Goal: Check status: Check status

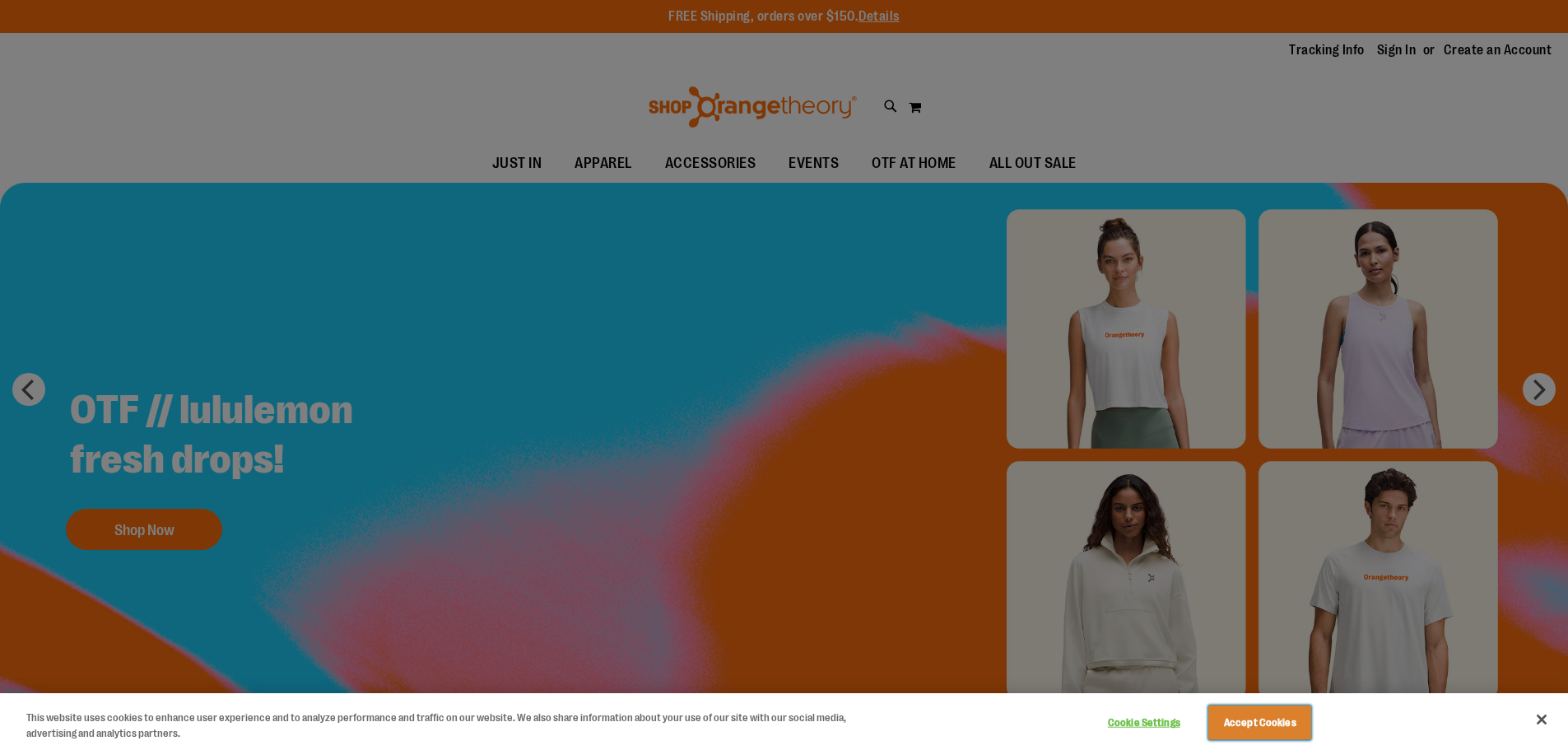
click at [1262, 726] on button "Accept Cookies" at bounding box center [1260, 723] width 103 height 35
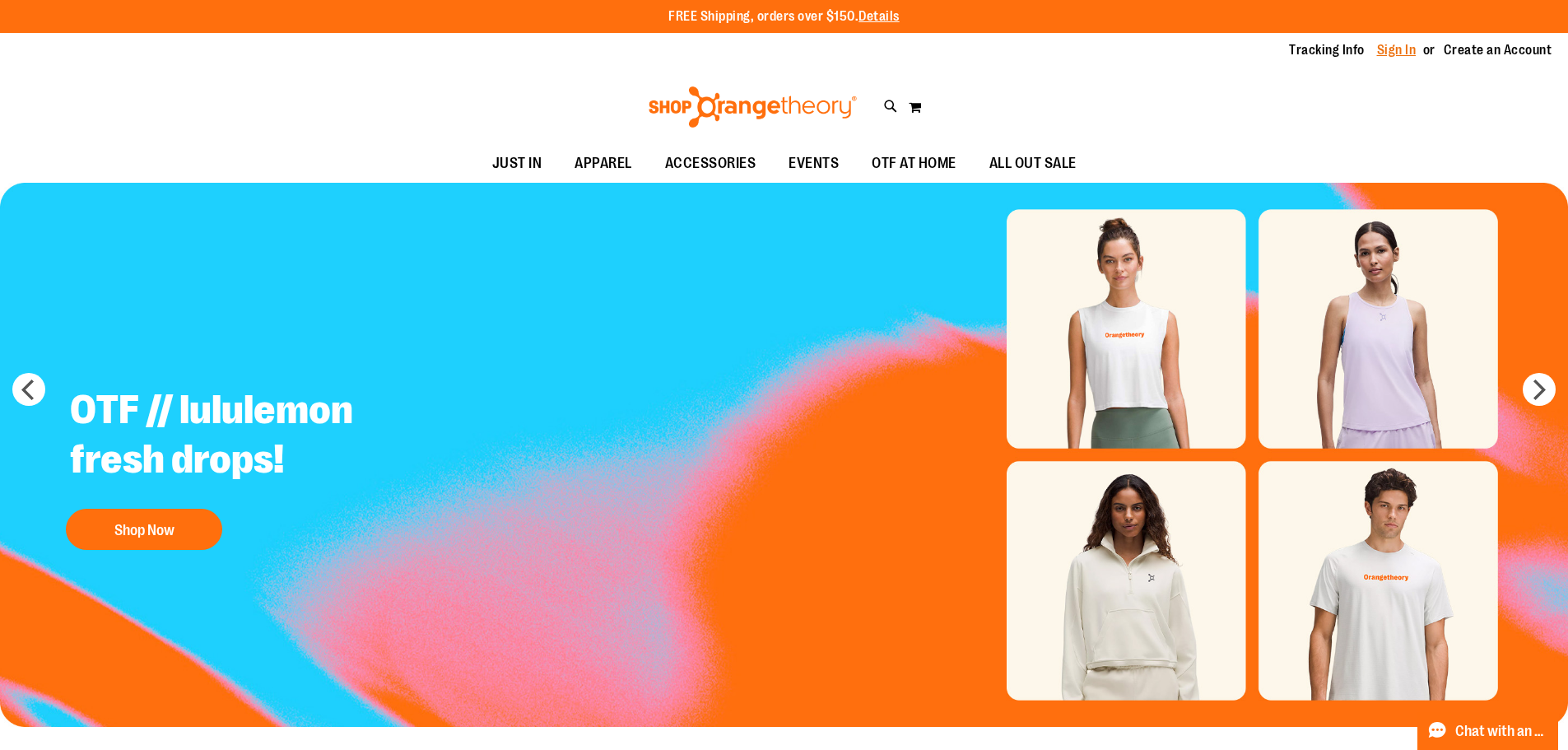
click at [1396, 47] on link "Sign In" at bounding box center [1396, 49] width 40 height 18
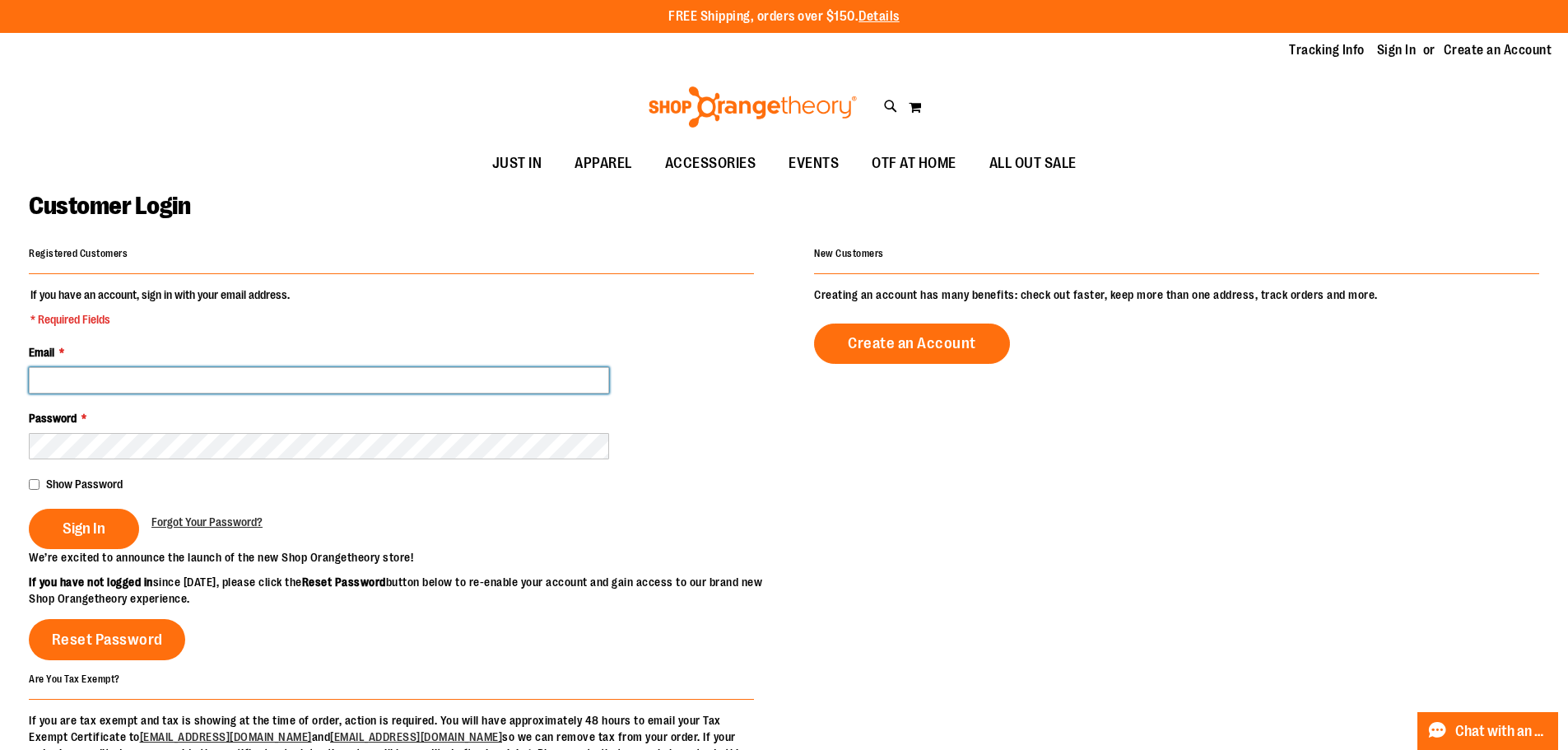
click at [84, 377] on input "Email *" at bounding box center [319, 379] width 580 height 26
type input "**********"
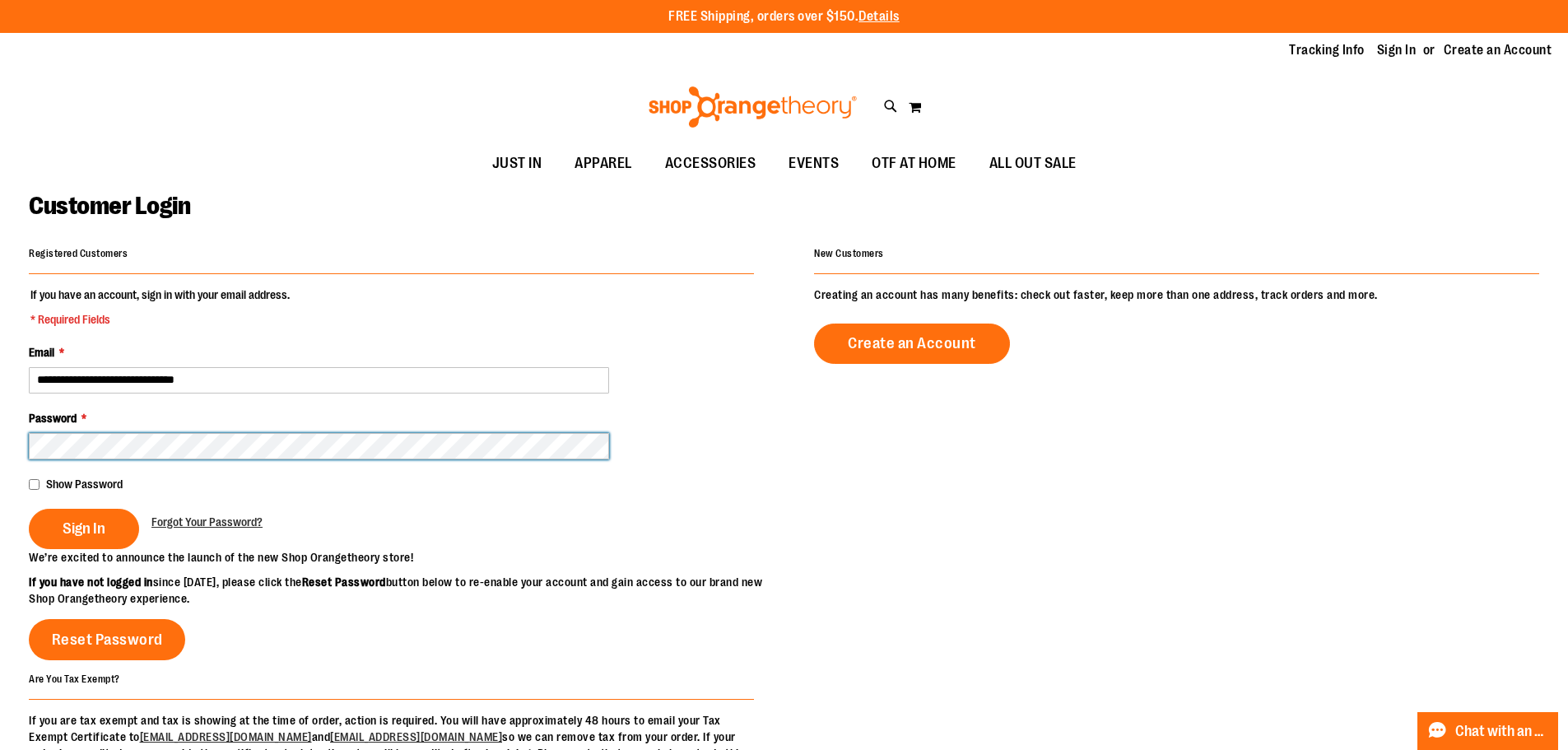
click at [29, 508] on button "Sign In" at bounding box center [84, 529] width 111 height 41
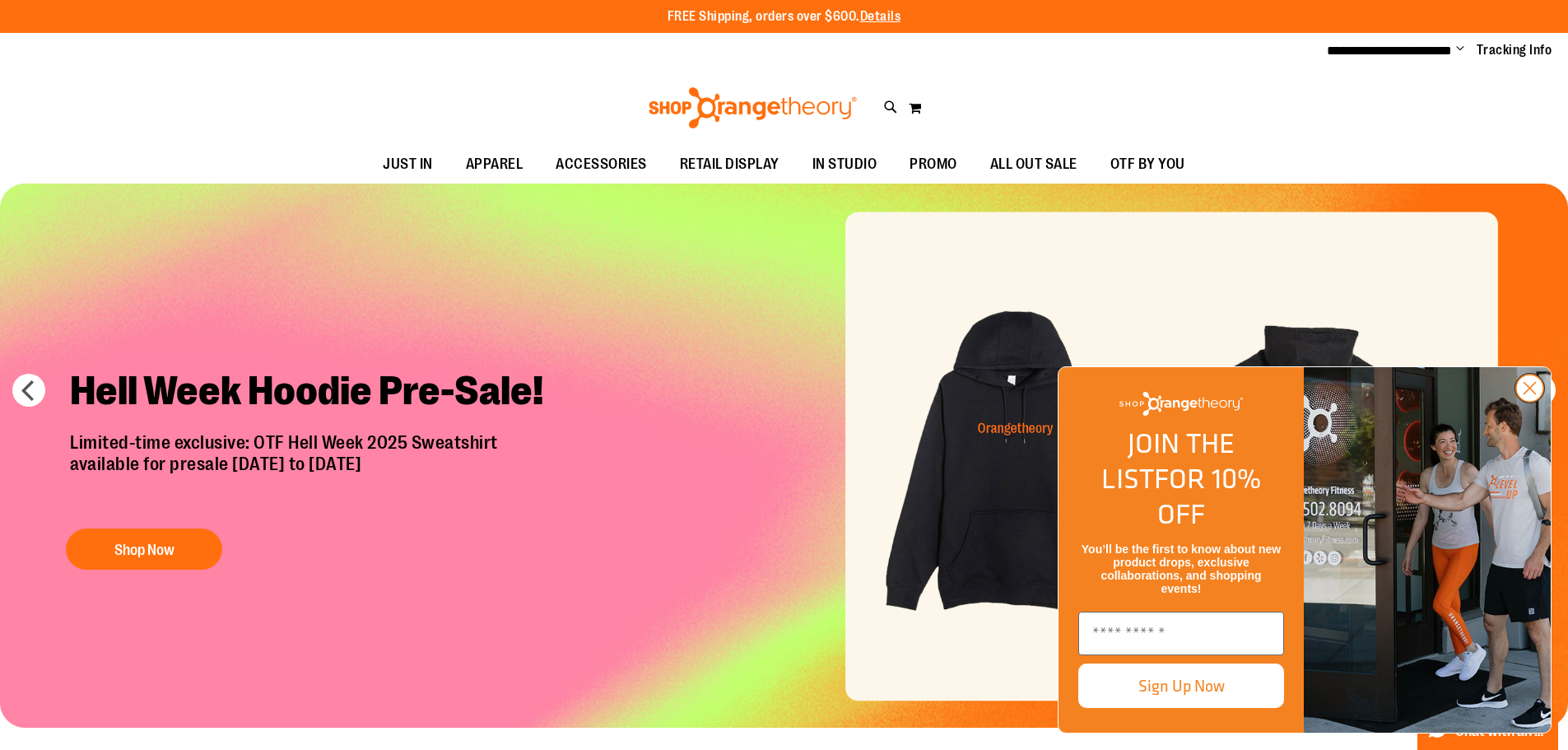
click at [1519, 403] on icon "Close dialog" at bounding box center [1529, 388] width 29 height 29
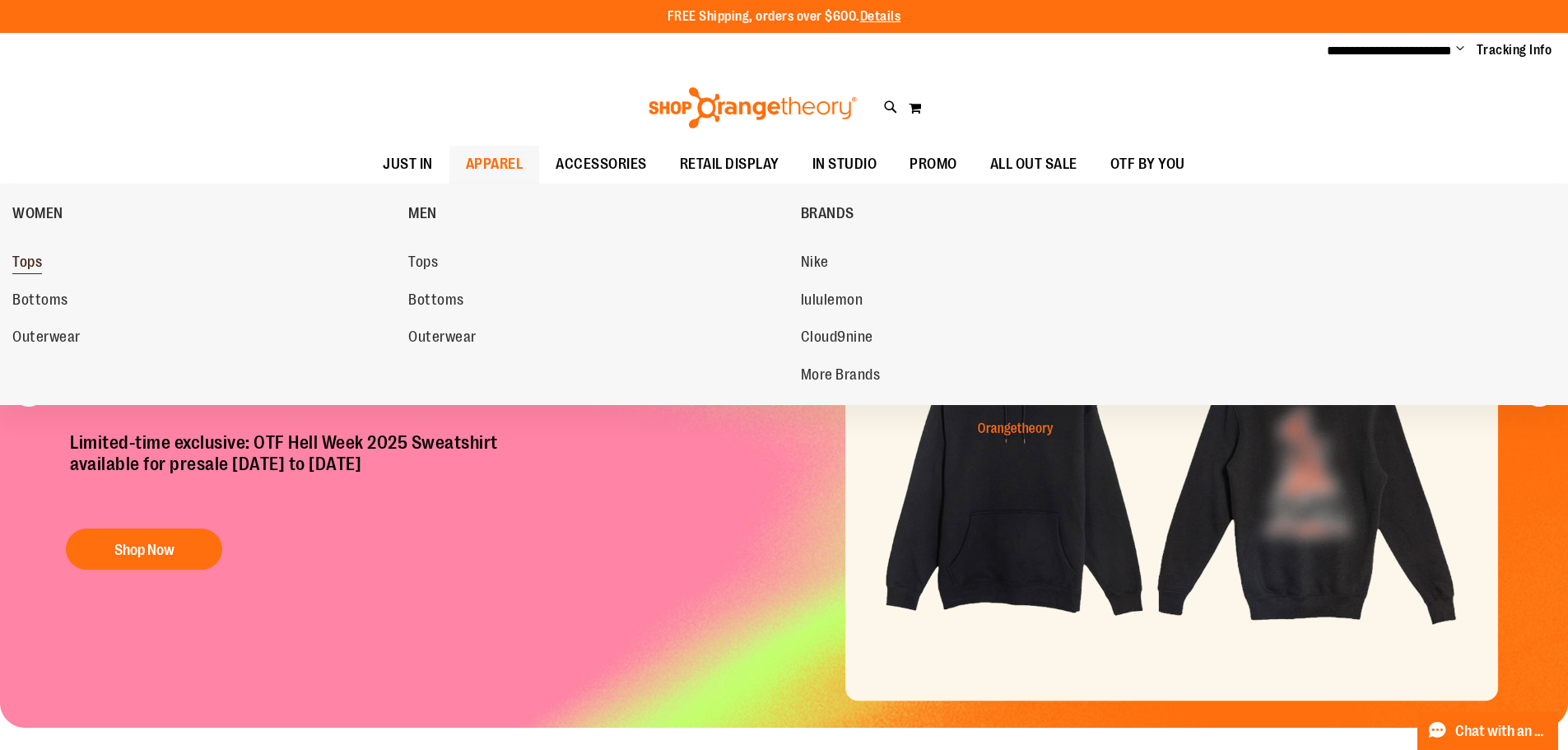
click at [21, 253] on span "Tops" at bounding box center [27, 263] width 30 height 20
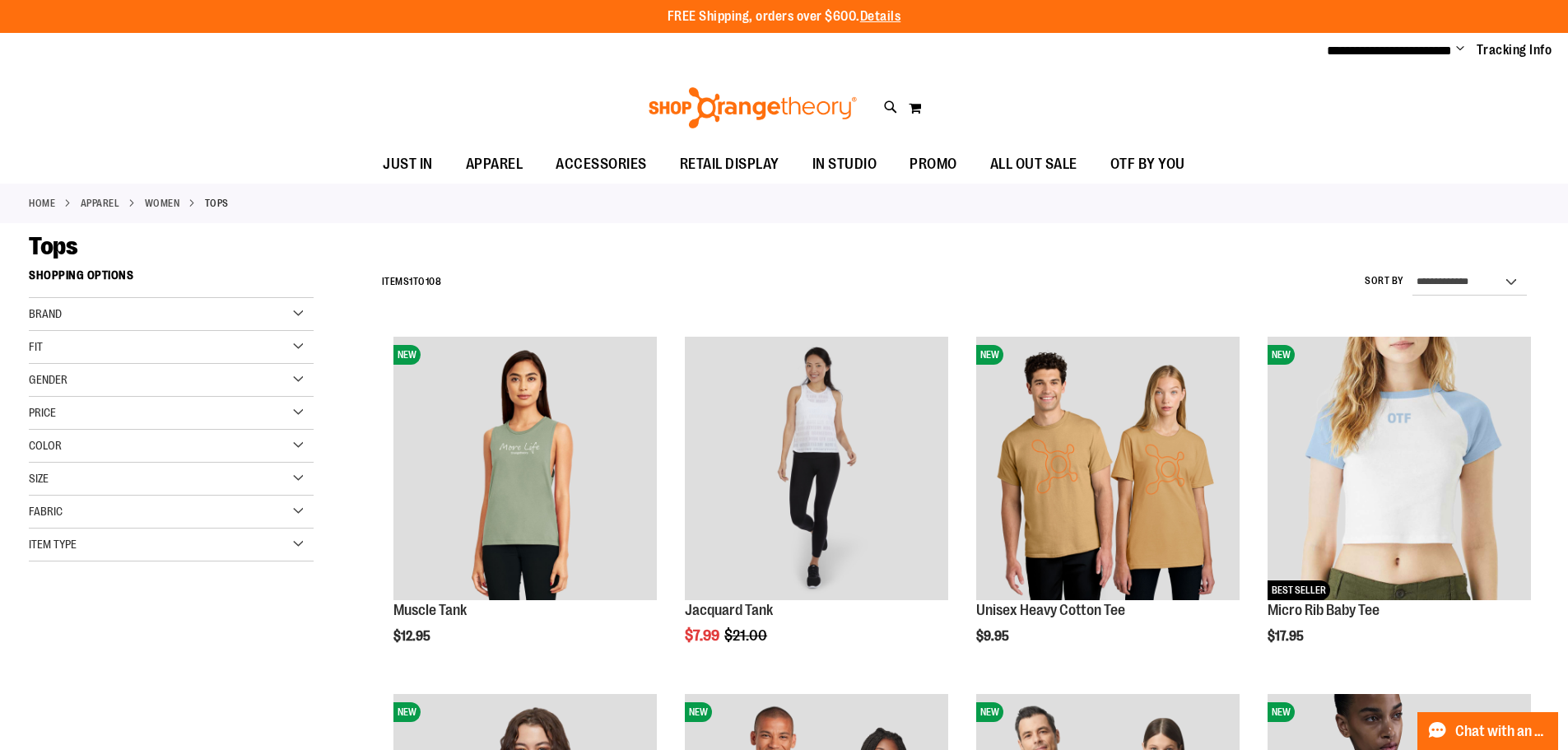
click at [69, 344] on div "Fit" at bounding box center [172, 347] width 285 height 33
click at [76, 316] on div "Brand" at bounding box center [172, 314] width 285 height 33
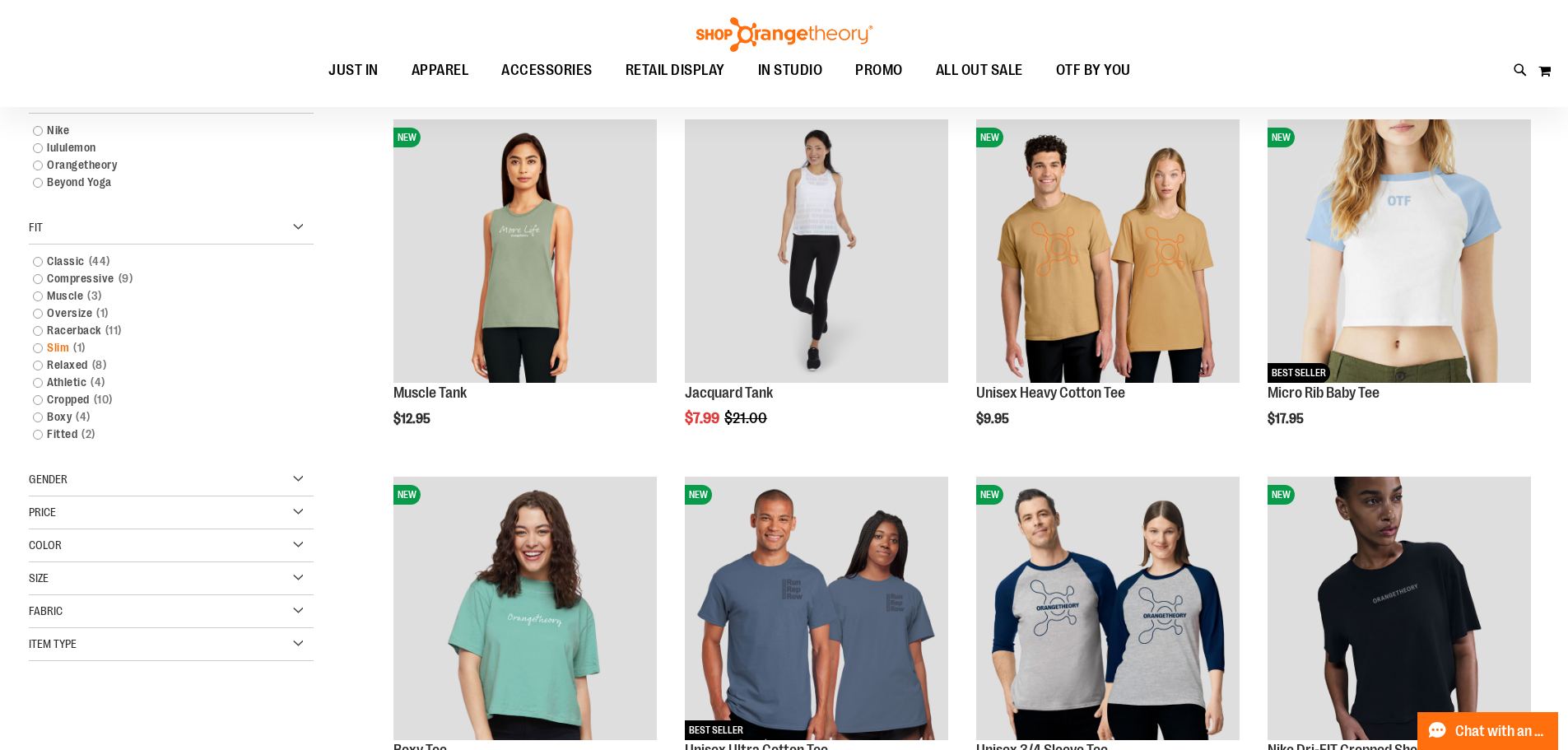
scroll to position [246, 0]
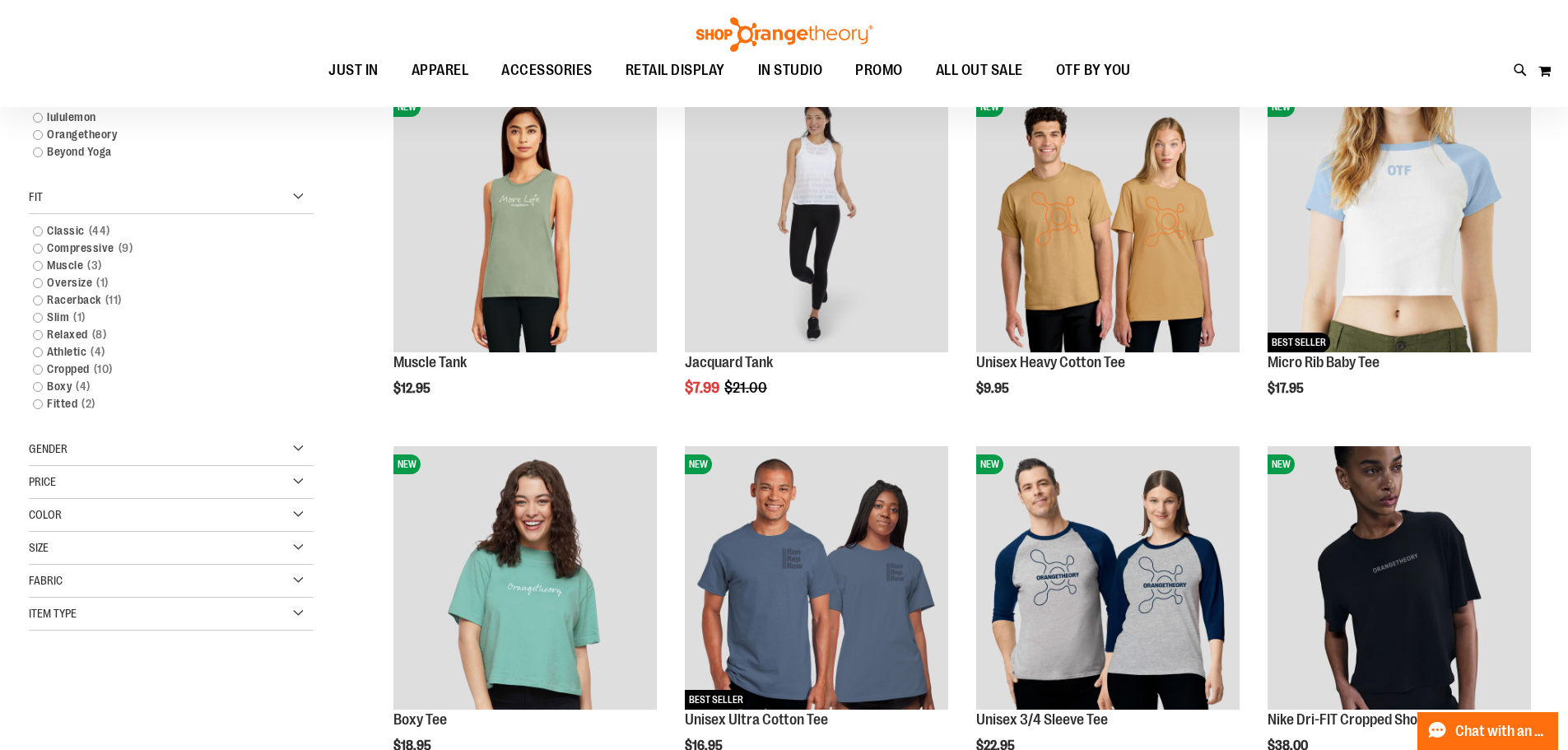
click at [160, 604] on div "Item Type" at bounding box center [172, 614] width 285 height 33
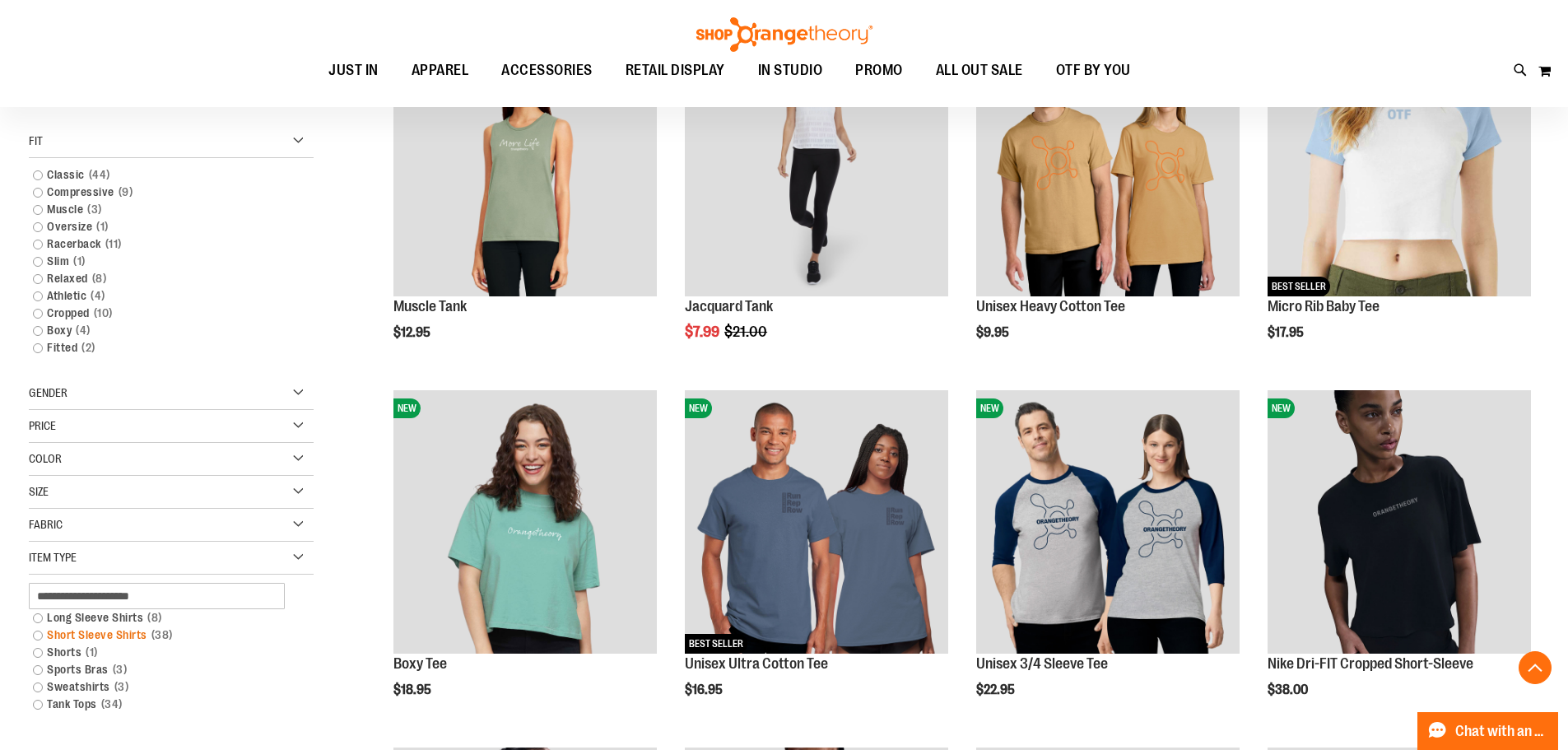
scroll to position [329, 0]
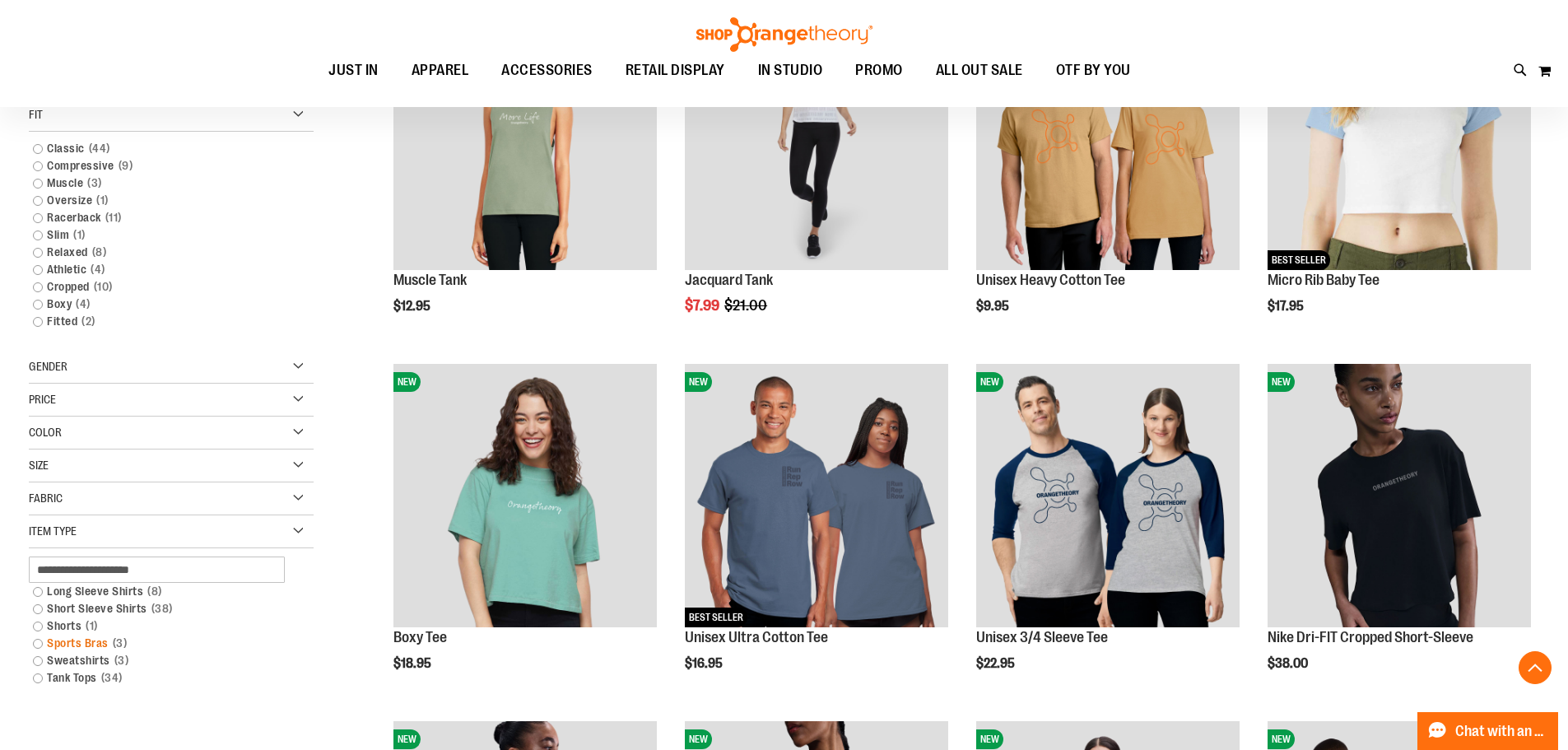
click at [69, 642] on link "Sports Bras 3 items" at bounding box center [161, 643] width 273 height 17
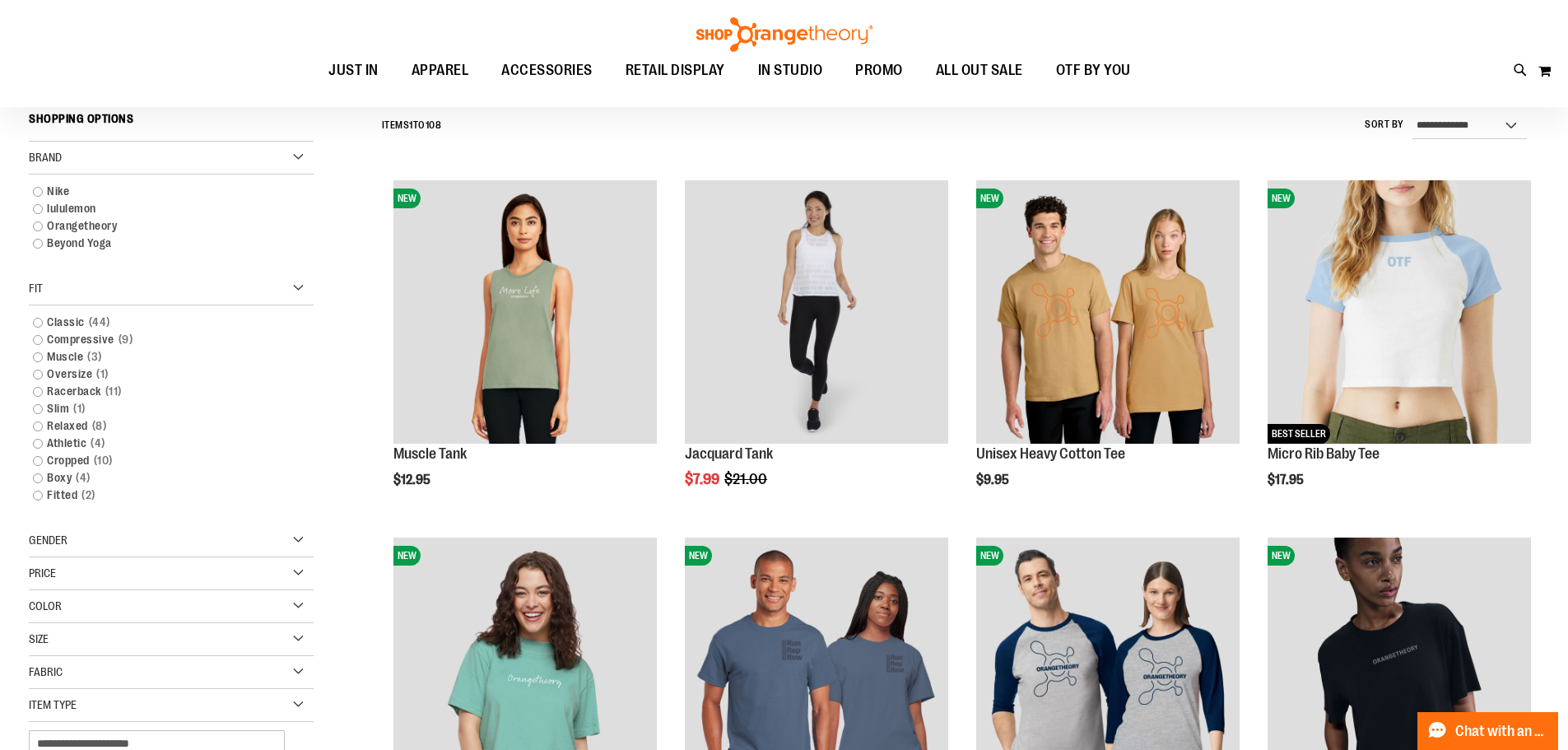
scroll to position [153, 0]
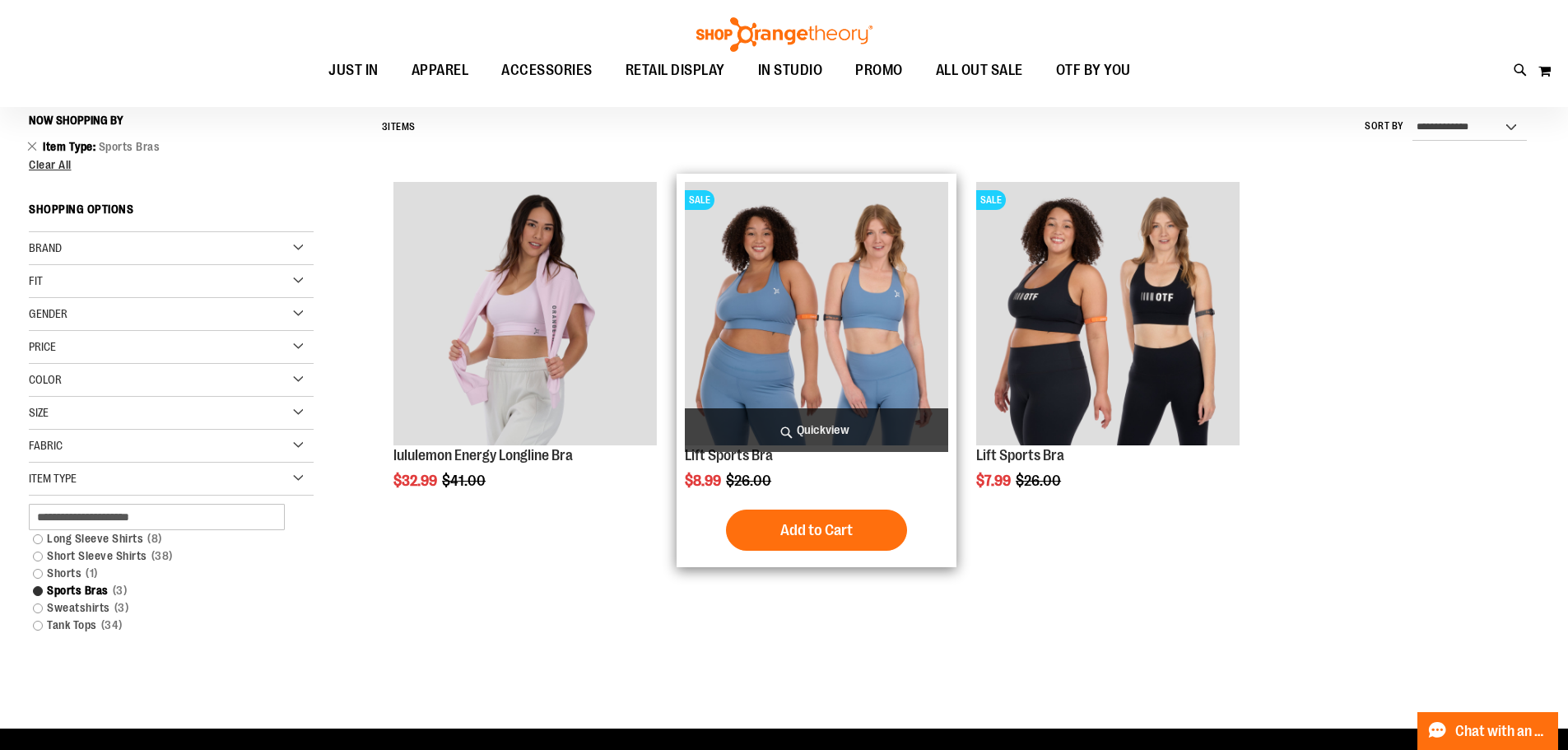
click at [783, 365] on img "product" at bounding box center [816, 314] width 264 height 264
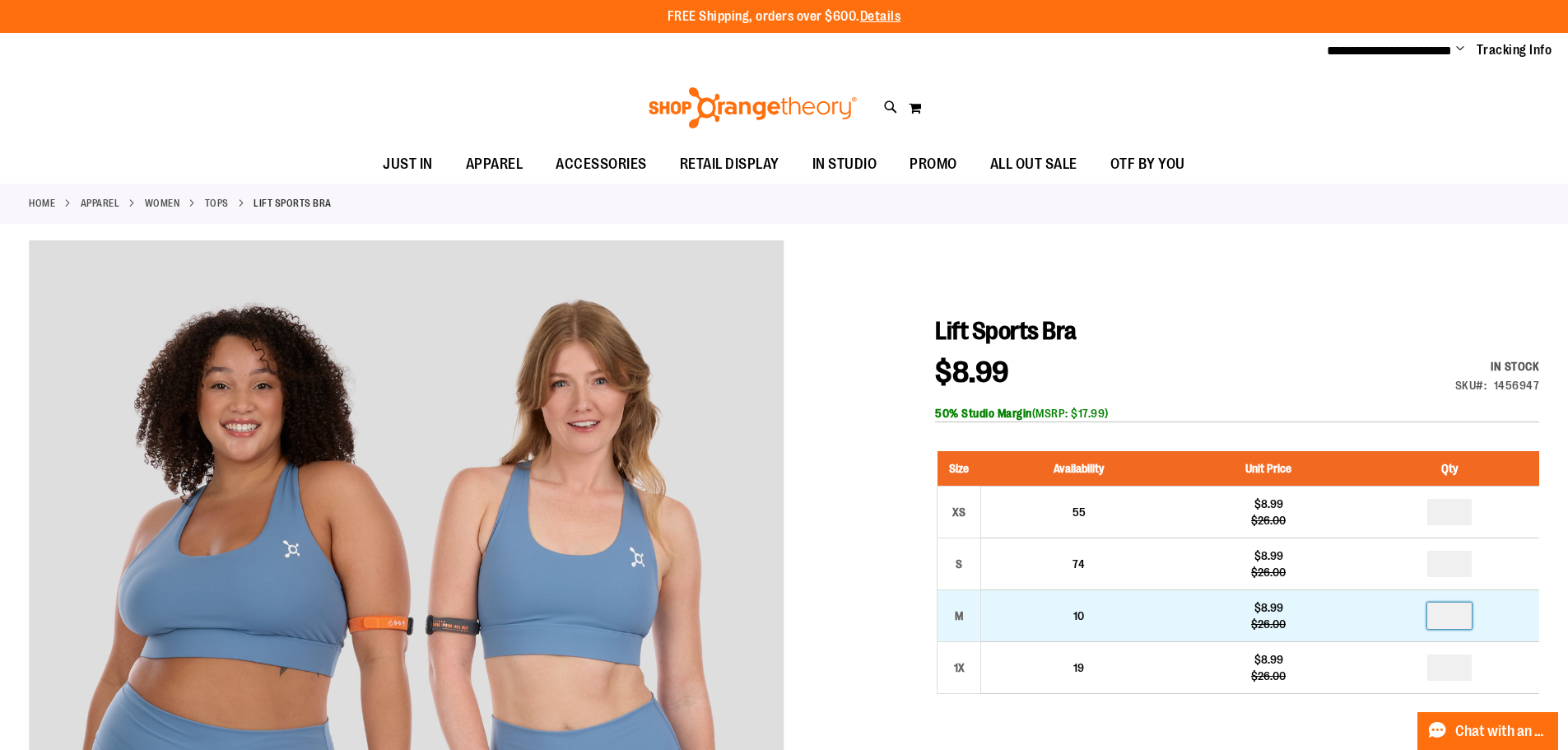
click at [1455, 621] on input "number" at bounding box center [1449, 615] width 45 height 26
type input "*"
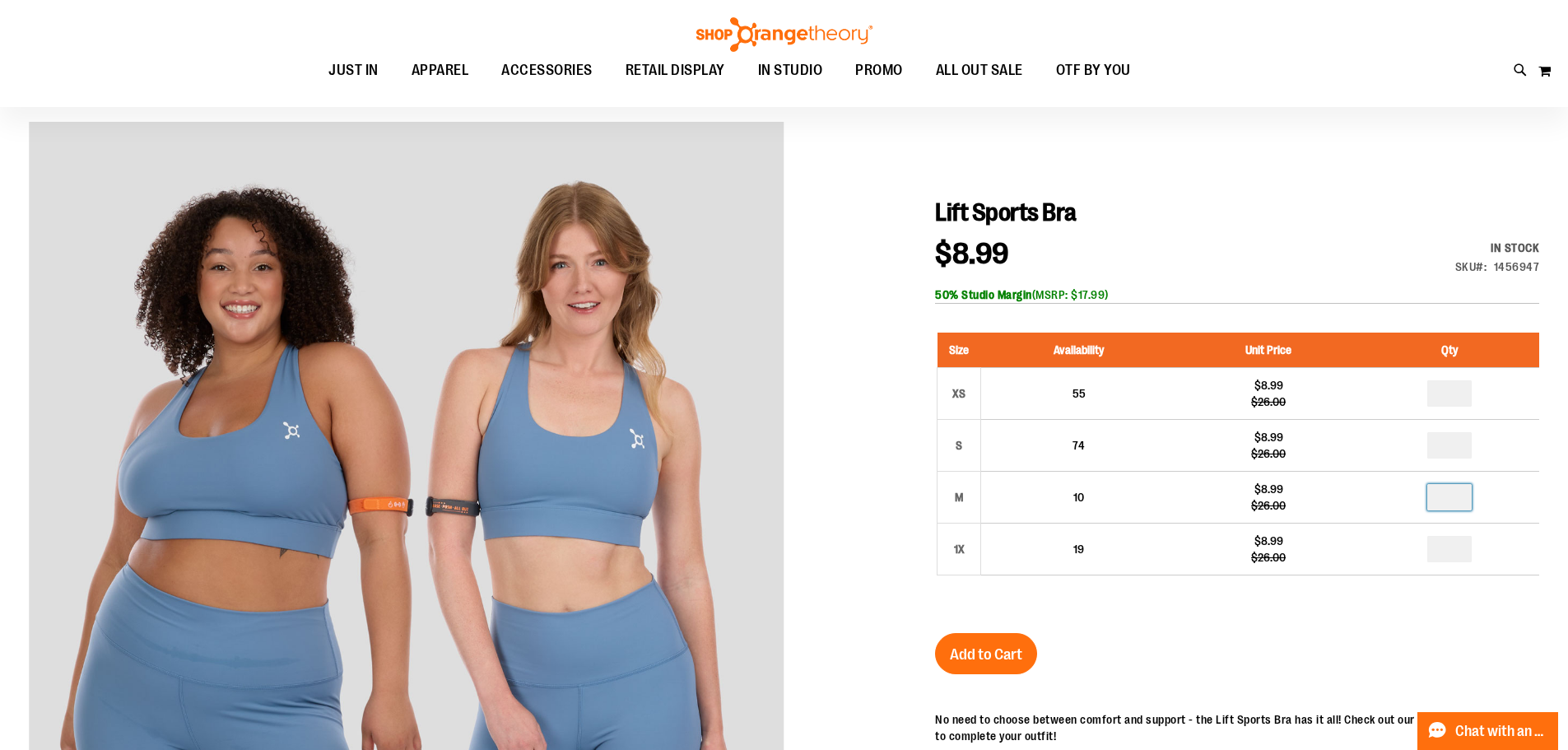
scroll to position [246, 0]
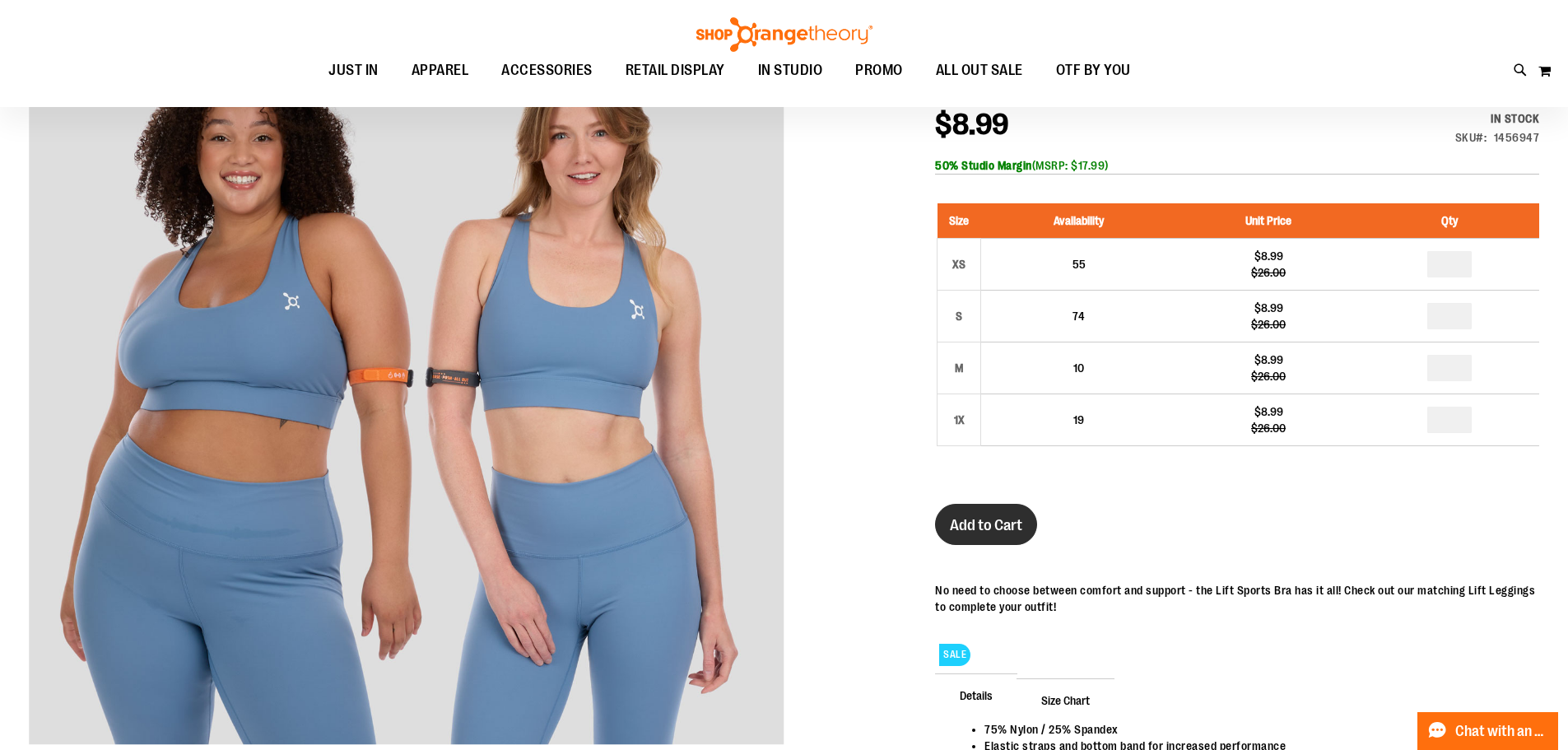
click at [979, 535] on button "Add to Cart" at bounding box center [985, 524] width 102 height 41
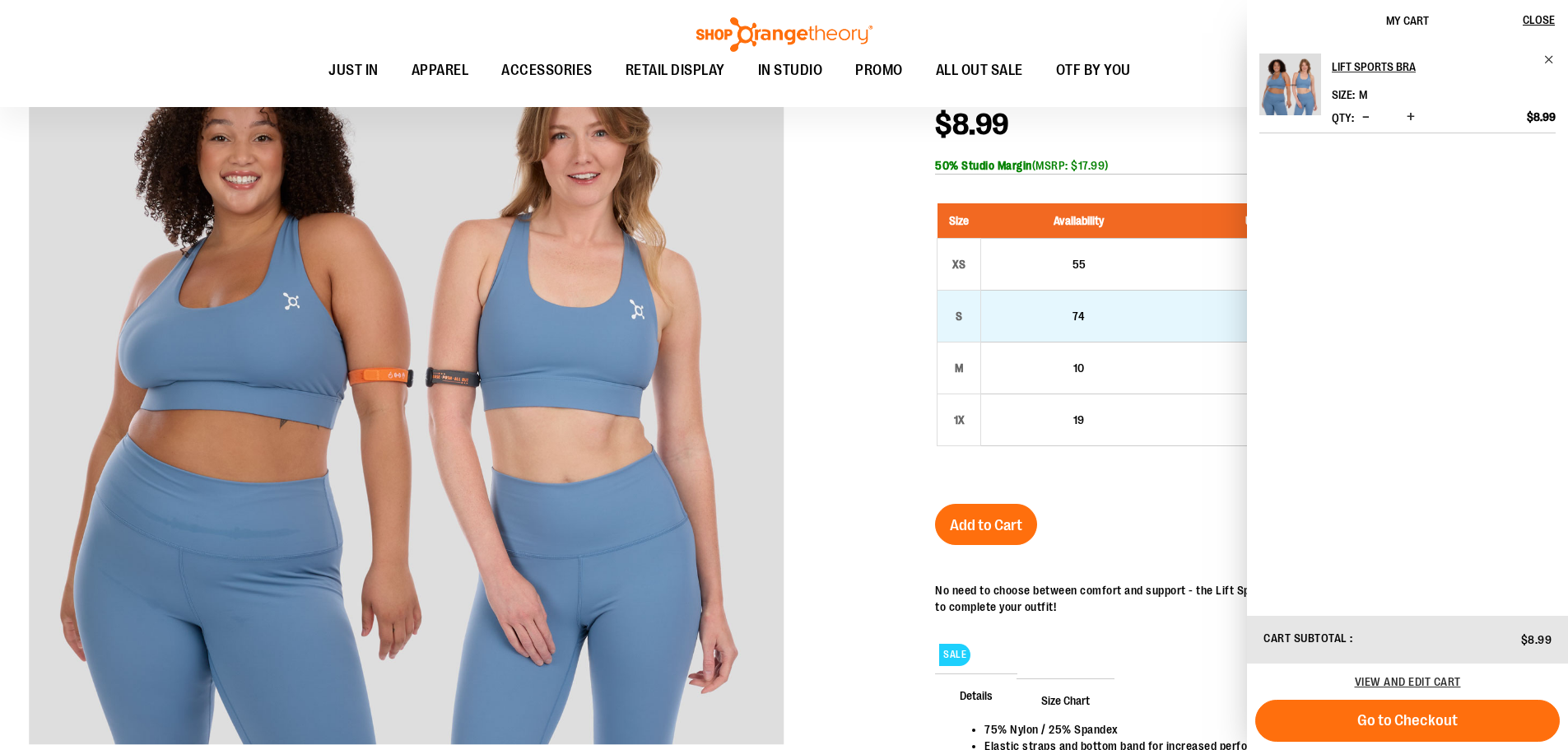
click at [1106, 318] on td "74" at bounding box center [1079, 315] width 196 height 51
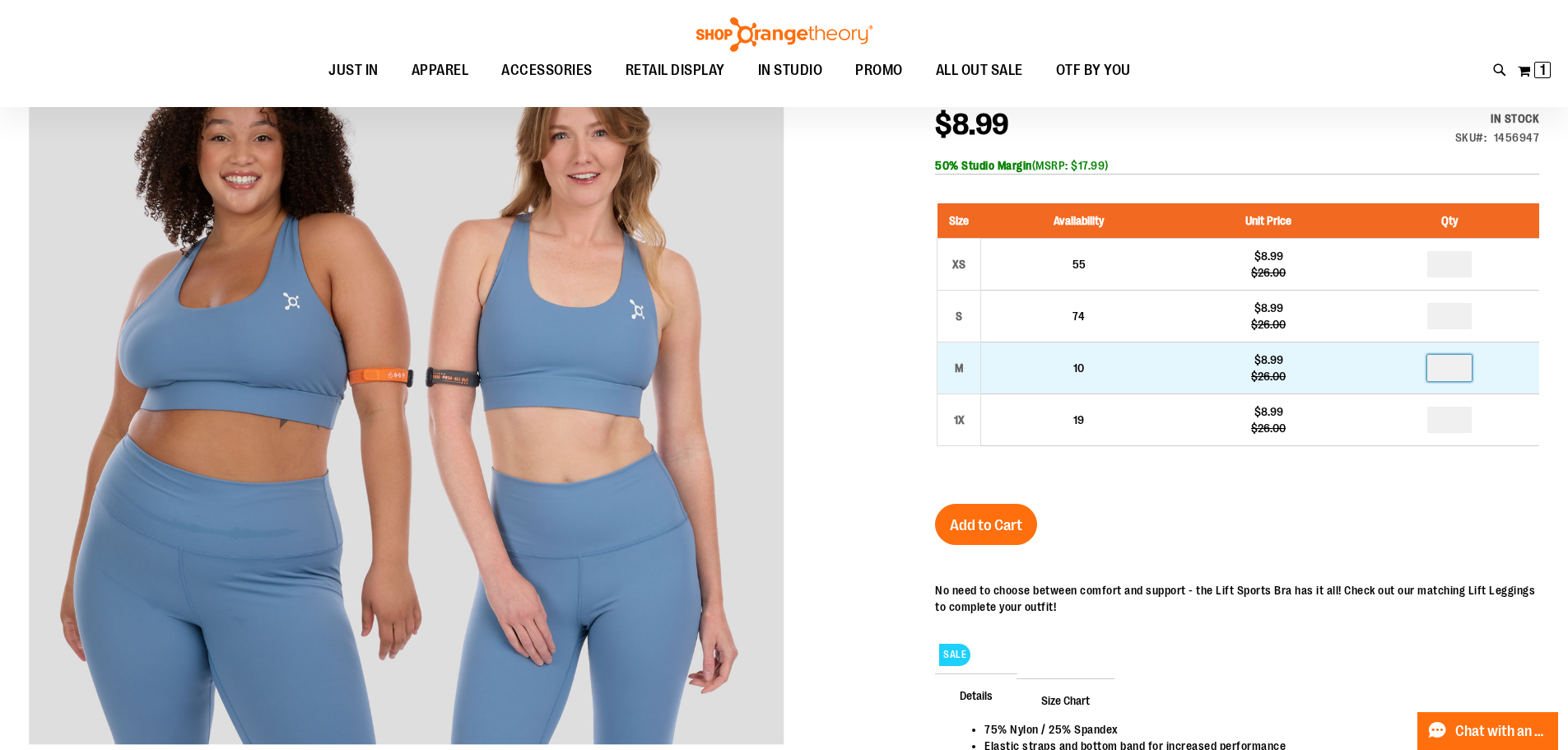
drag, startPoint x: 1456, startPoint y: 370, endPoint x: 1437, endPoint y: 374, distance: 19.4
click at [1437, 374] on input "*" at bounding box center [1449, 368] width 45 height 26
type input "*"
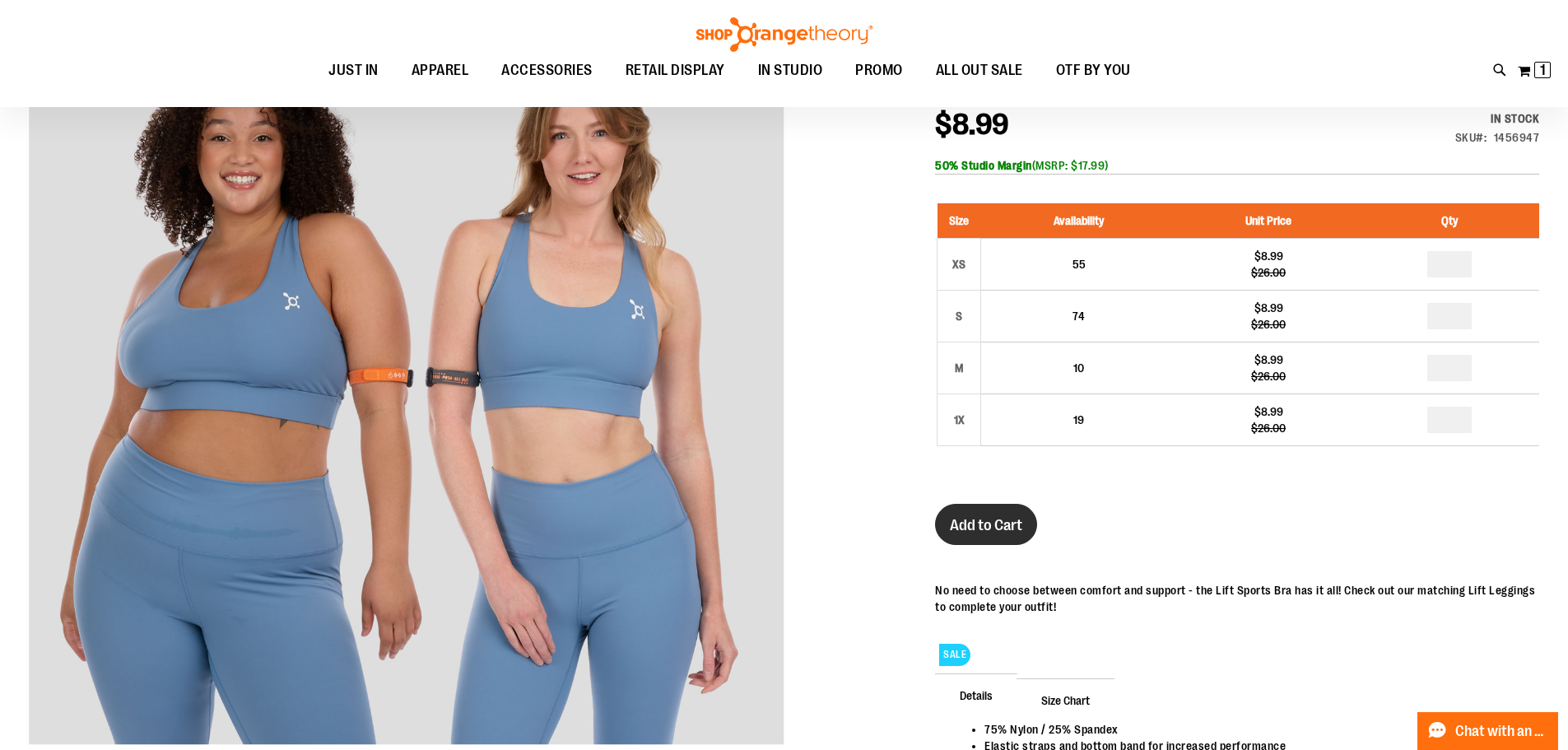
click at [1018, 531] on span "Add to Cart" at bounding box center [985, 525] width 73 height 18
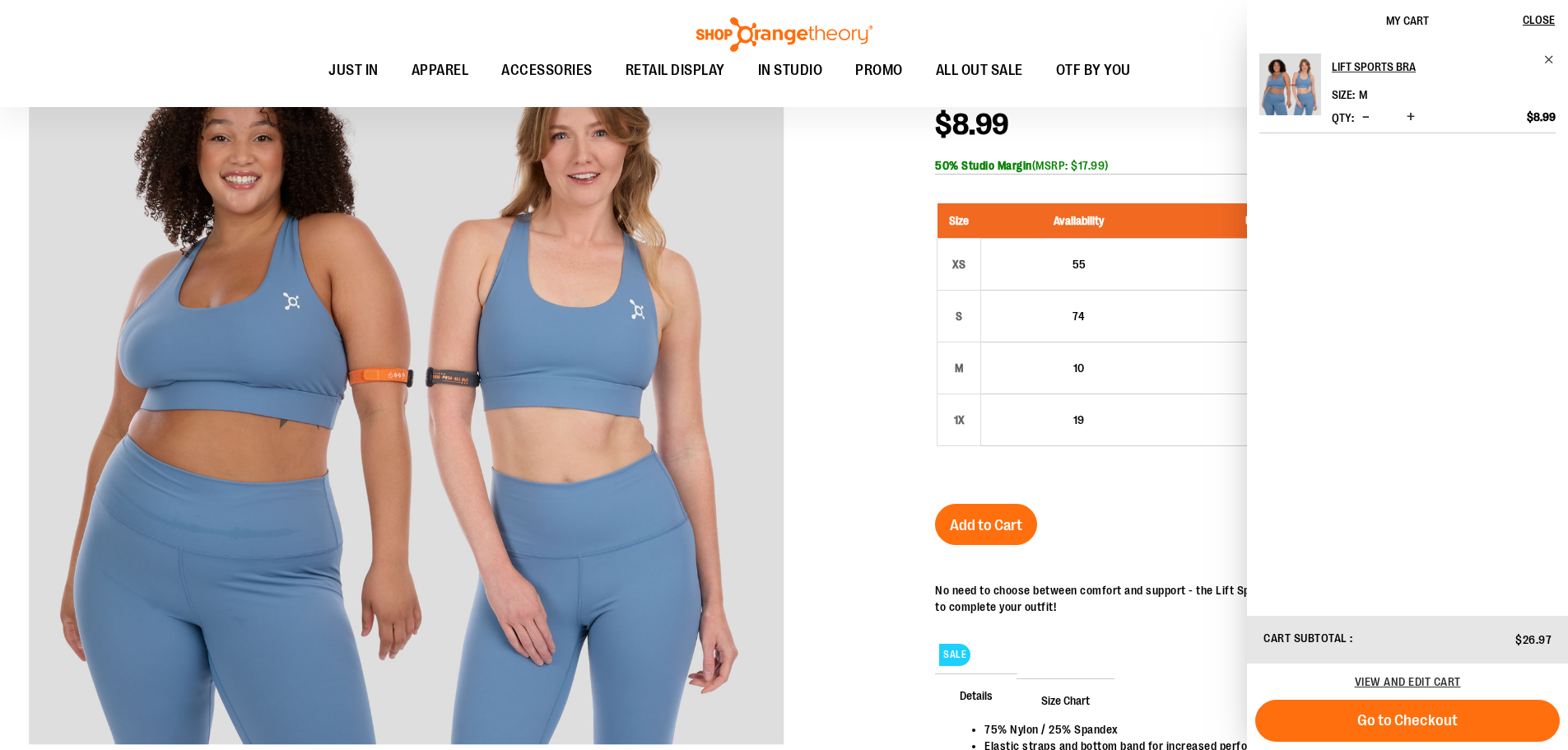
click at [1181, 62] on ul "JUST IN JUST IN Balanced Basics New for Women New for Men New Accessories New B…" at bounding box center [729, 70] width 1385 height 38
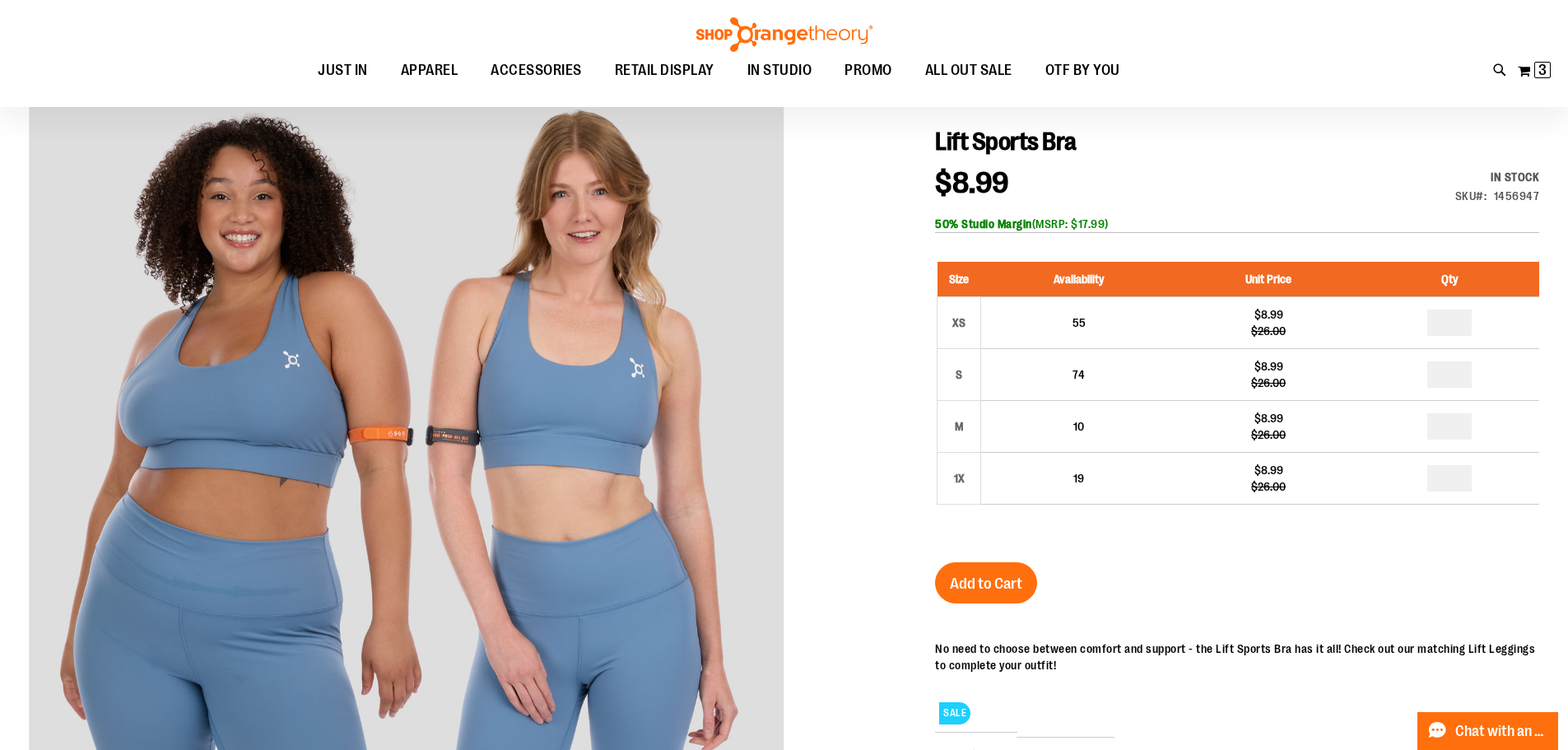
scroll to position [0, 0]
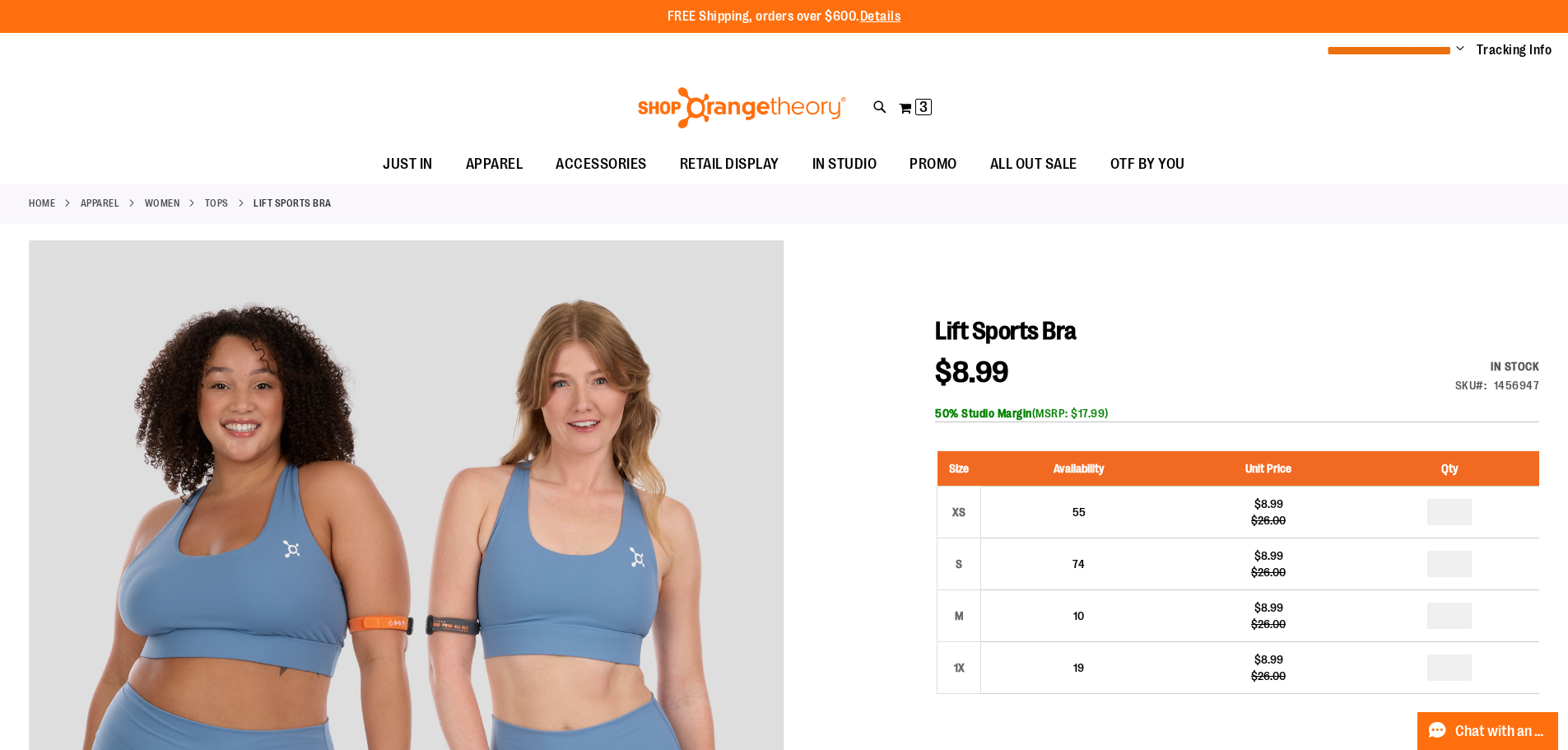
click at [1402, 54] on span "**********" at bounding box center [1389, 50] width 125 height 13
click at [1463, 49] on span "Change" at bounding box center [1459, 49] width 8 height 16
click at [1398, 77] on link "My Account" at bounding box center [1400, 80] width 144 height 31
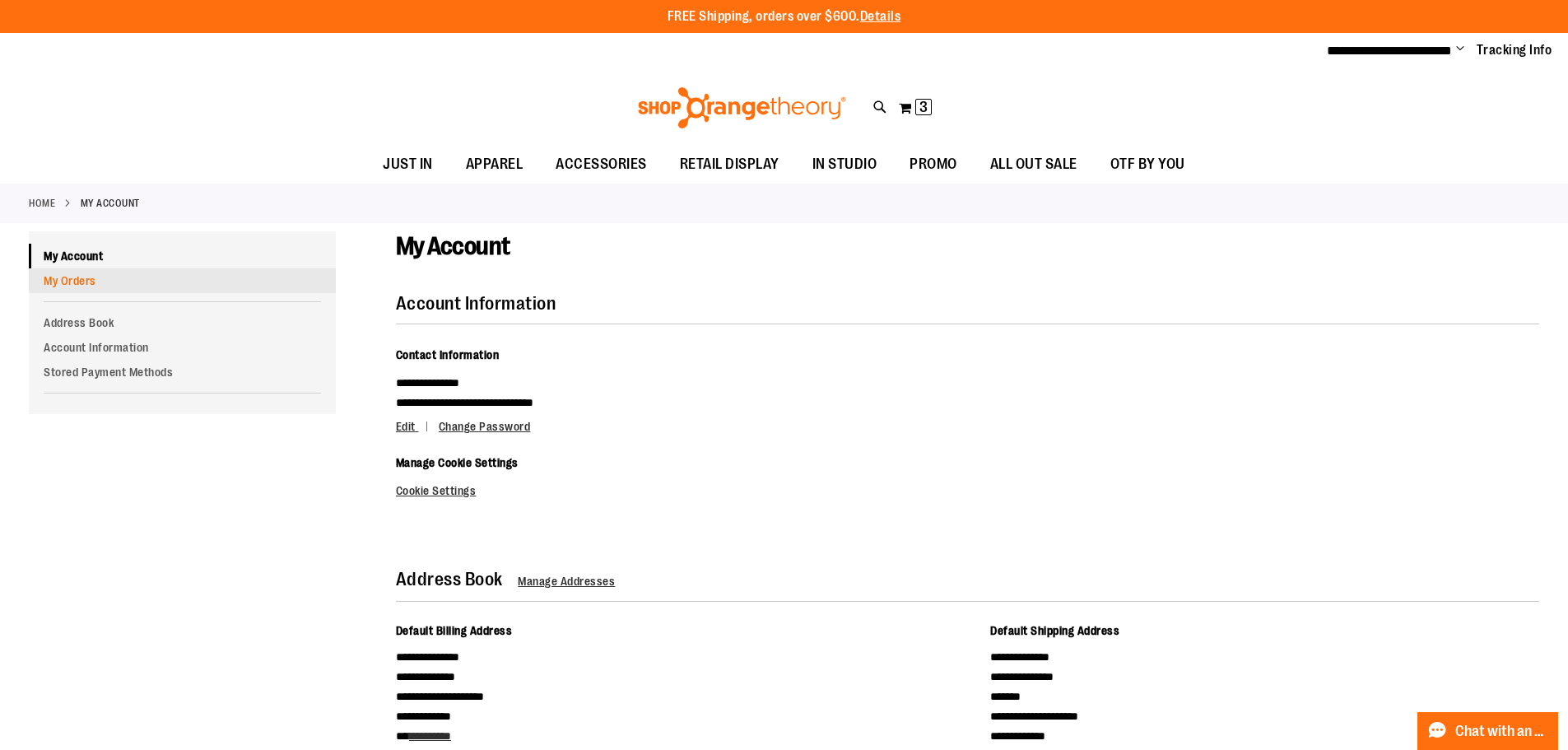
click at [62, 280] on link "My Orders" at bounding box center [182, 280] width 307 height 24
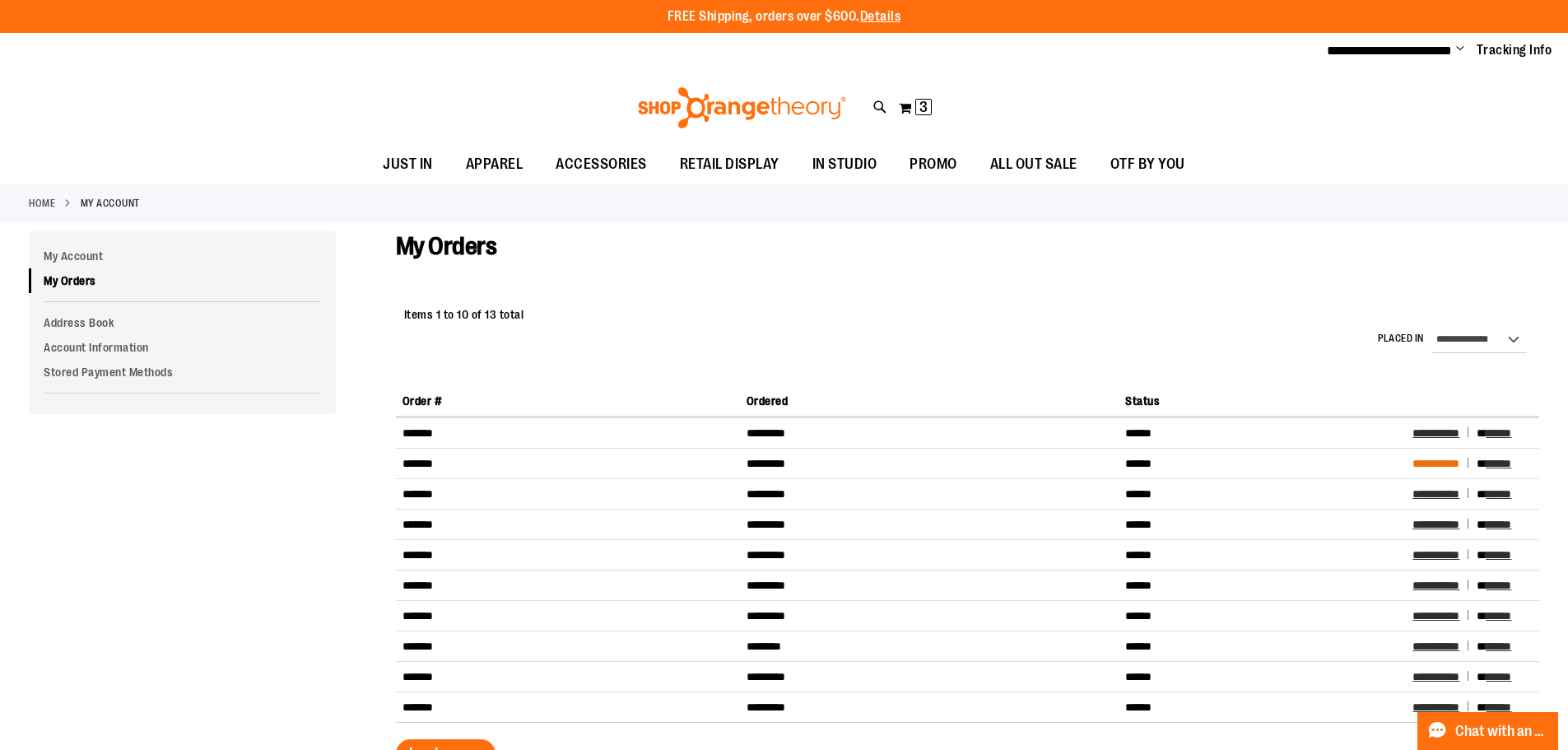
click at [1436, 461] on span "**********" at bounding box center [1435, 464] width 47 height 12
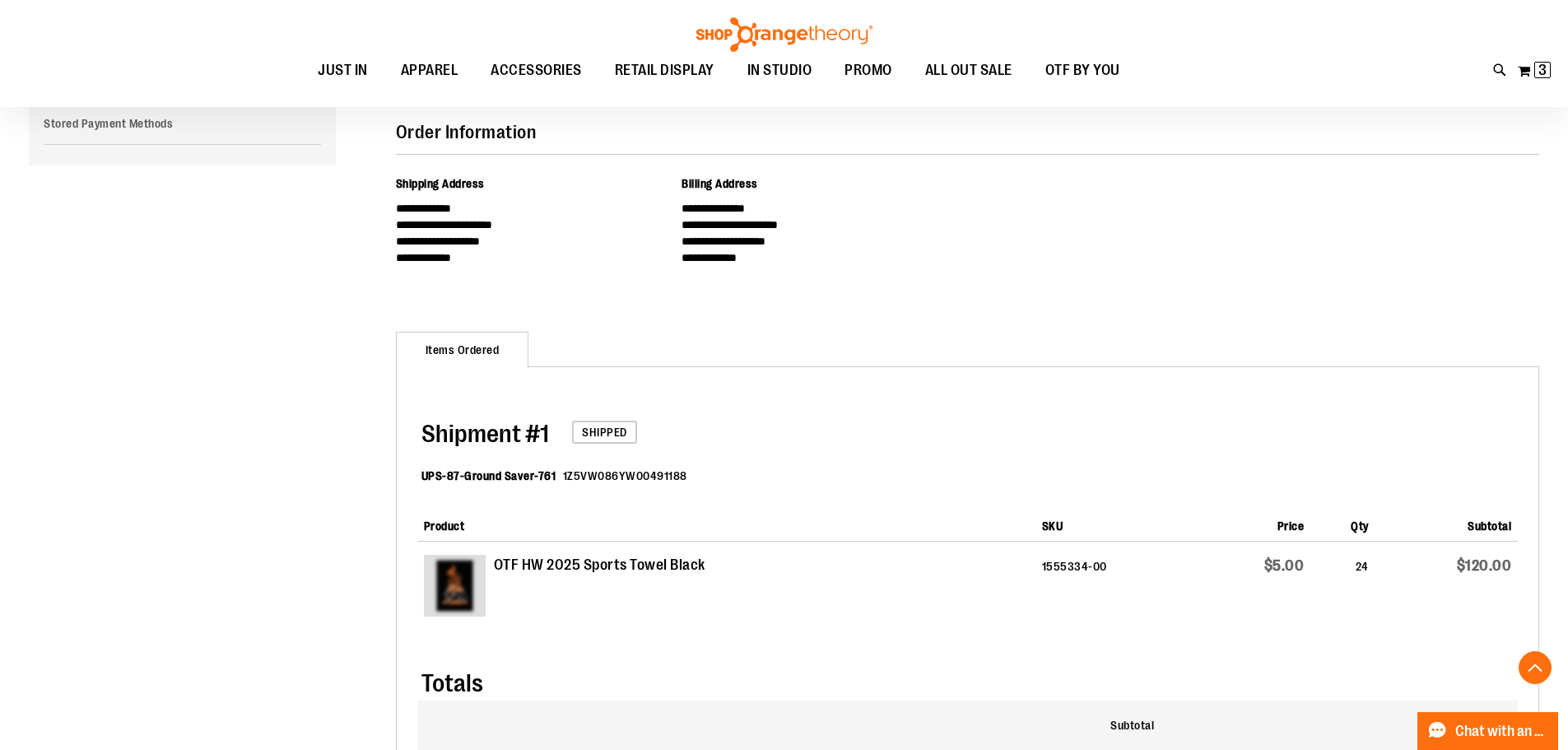
scroll to position [329, 0]
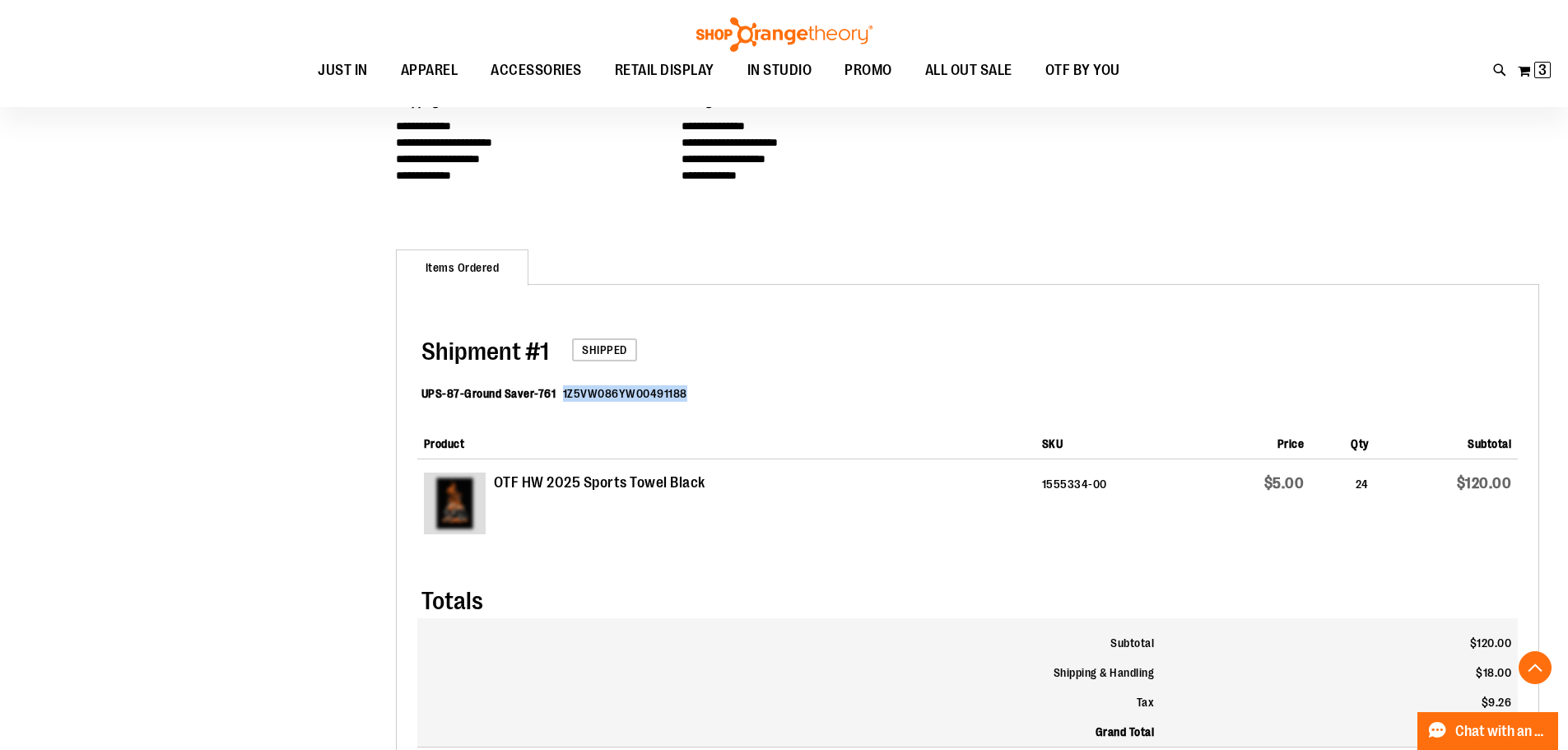
drag, startPoint x: 689, startPoint y: 398, endPoint x: 567, endPoint y: 389, distance: 122.3
click at [561, 389] on dl "UPS-87-Ground Saver-761 1Z5VW086YW00491188" at bounding box center [969, 395] width 1096 height 53
copy dd "1Z5VW086YW00491188"
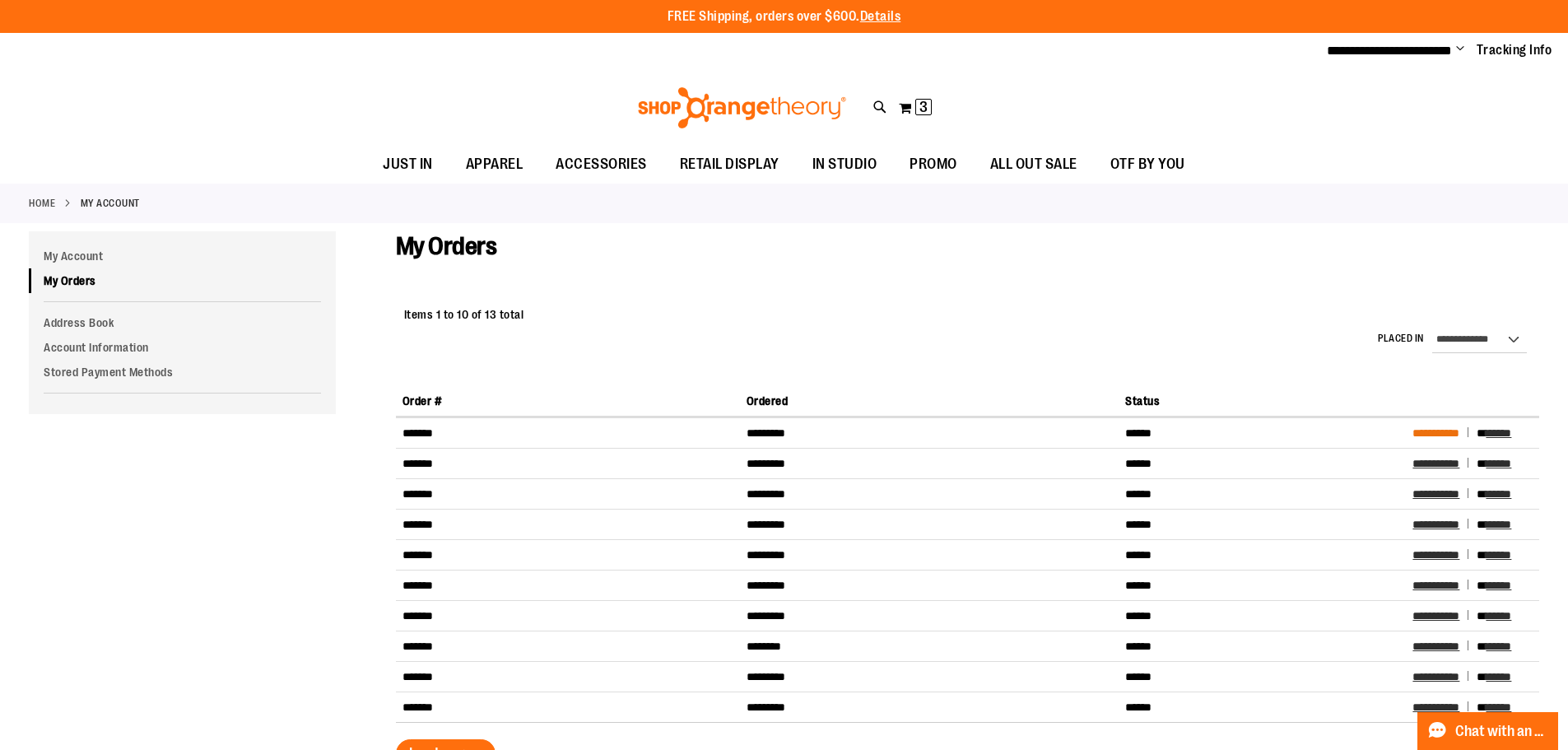
click at [1431, 429] on span "**********" at bounding box center [1435, 433] width 47 height 12
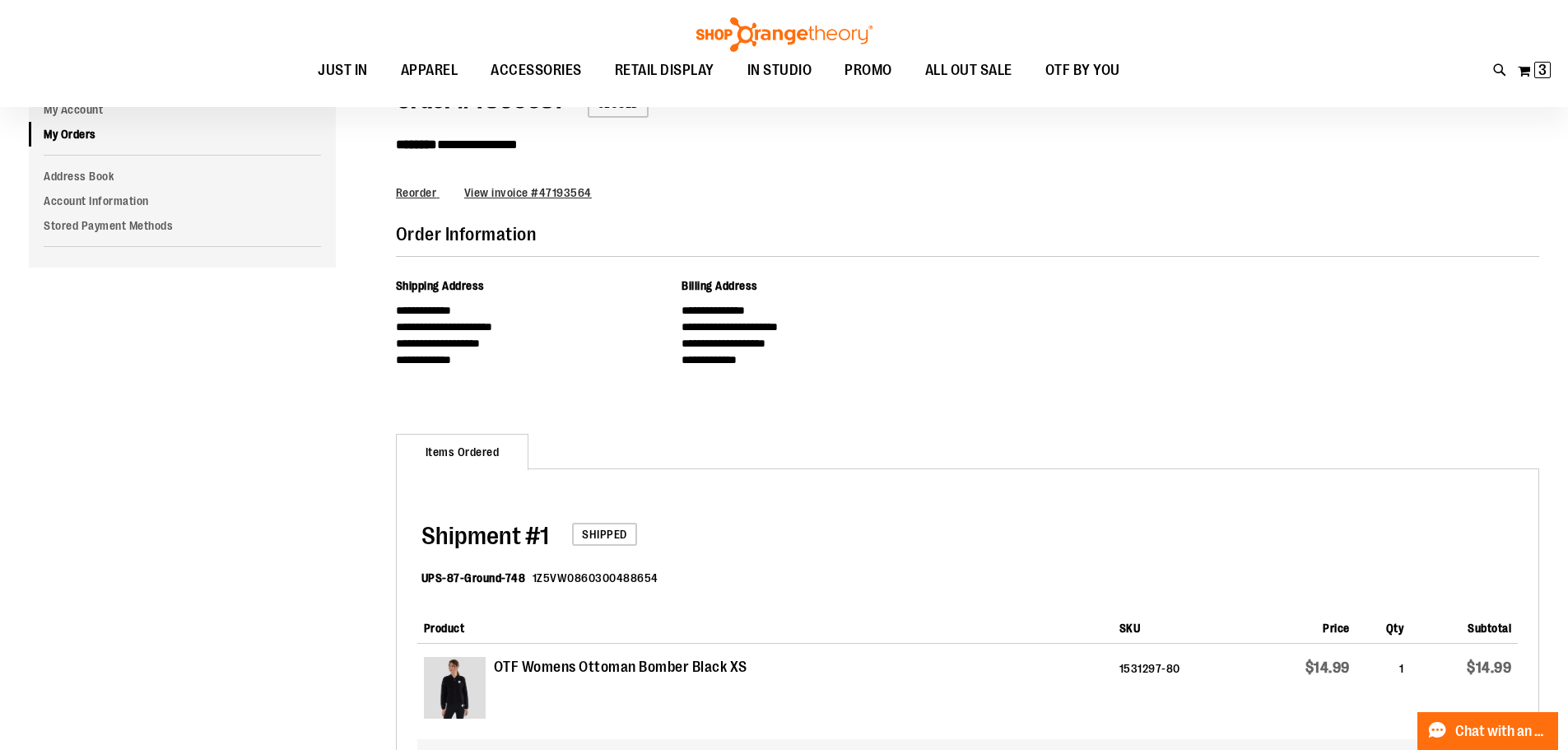
scroll to position [164, 0]
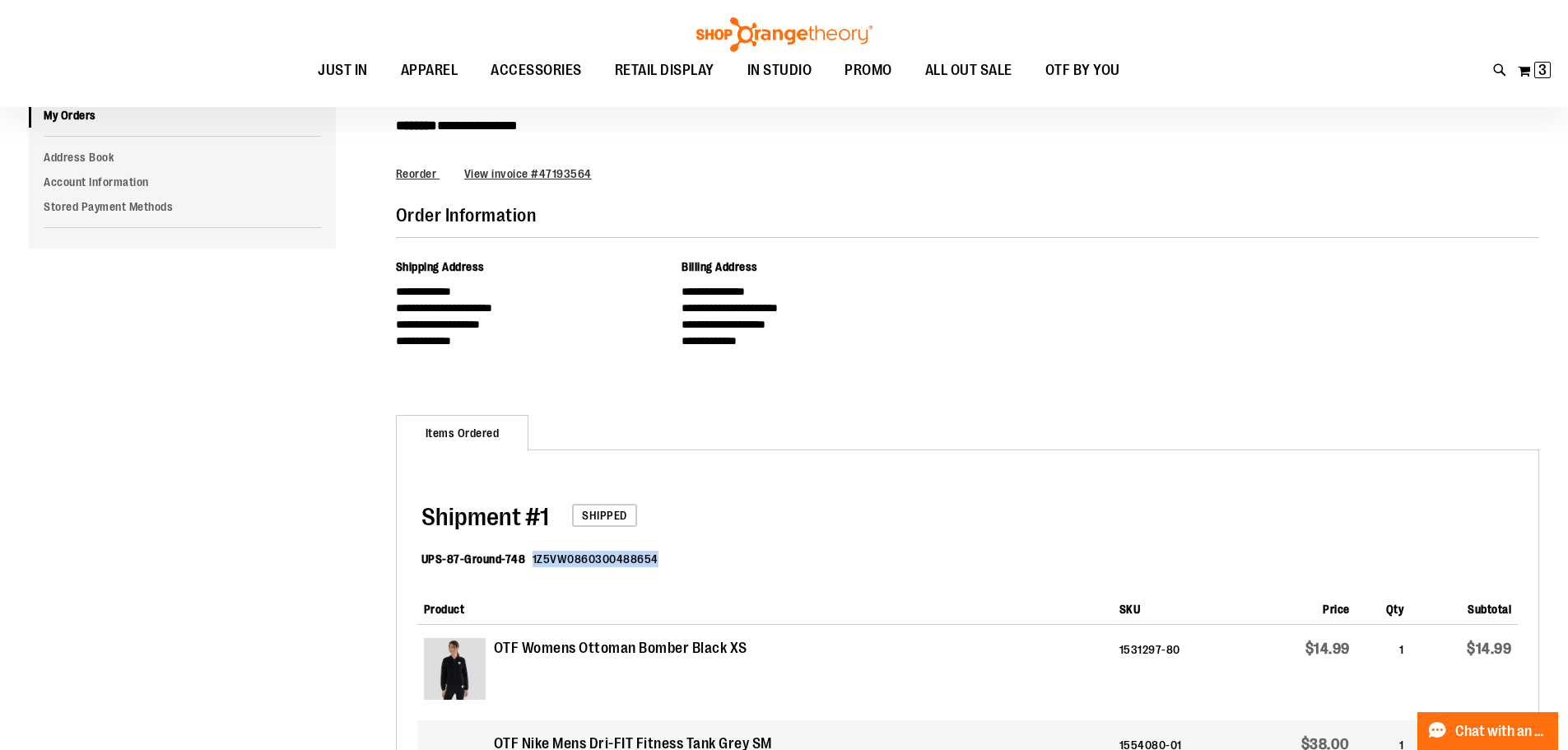
drag, startPoint x: 671, startPoint y: 557, endPoint x: 530, endPoint y: 561, distance: 141.1
click at [530, 561] on dl "UPS-87-Ground-748 1Z5VW0860300488654" at bounding box center [969, 561] width 1096 height 53
copy dd "1Z5VW0860300488654"
